Goal: Task Accomplishment & Management: Use online tool/utility

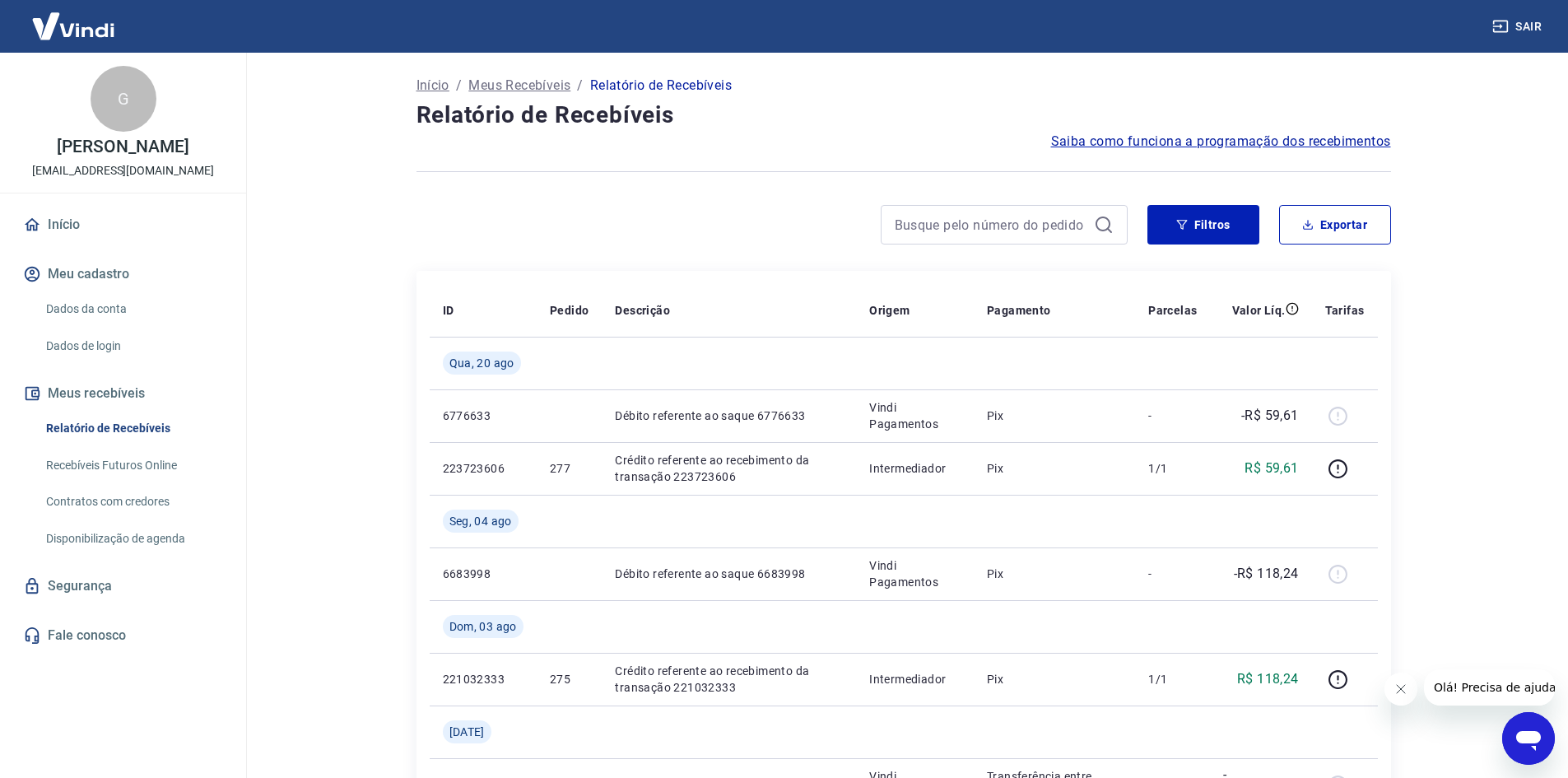
click at [145, 476] on link "Recebíveis Futuros Online" at bounding box center [133, 465] width 187 height 34
